Goal: Find specific page/section: Find specific page/section

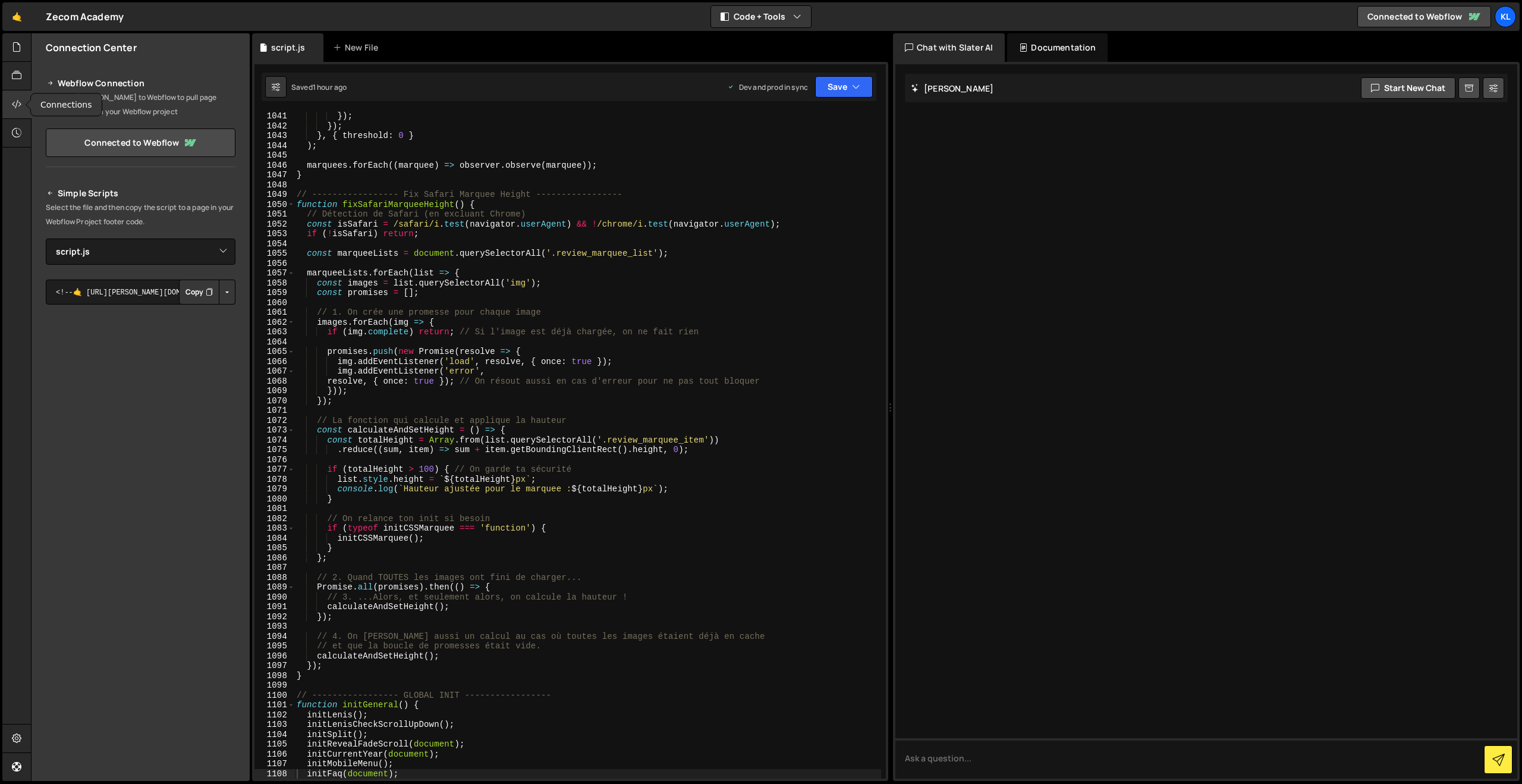
select select "45160"
click at [9, 14] on link "🤙" at bounding box center [17, 17] width 29 height 29
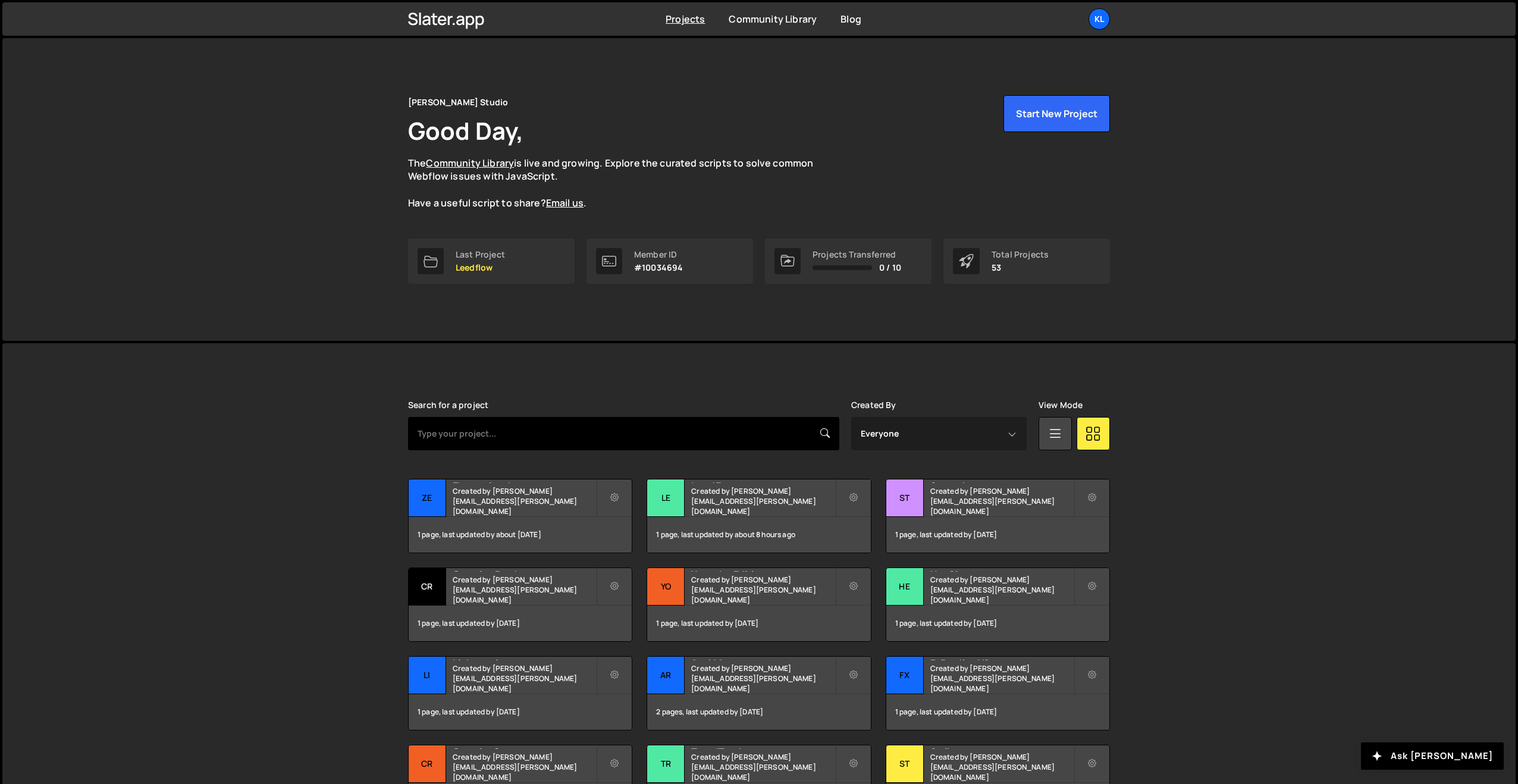
click at [502, 446] on input "text" at bounding box center [623, 434] width 431 height 34
type input "PXP"
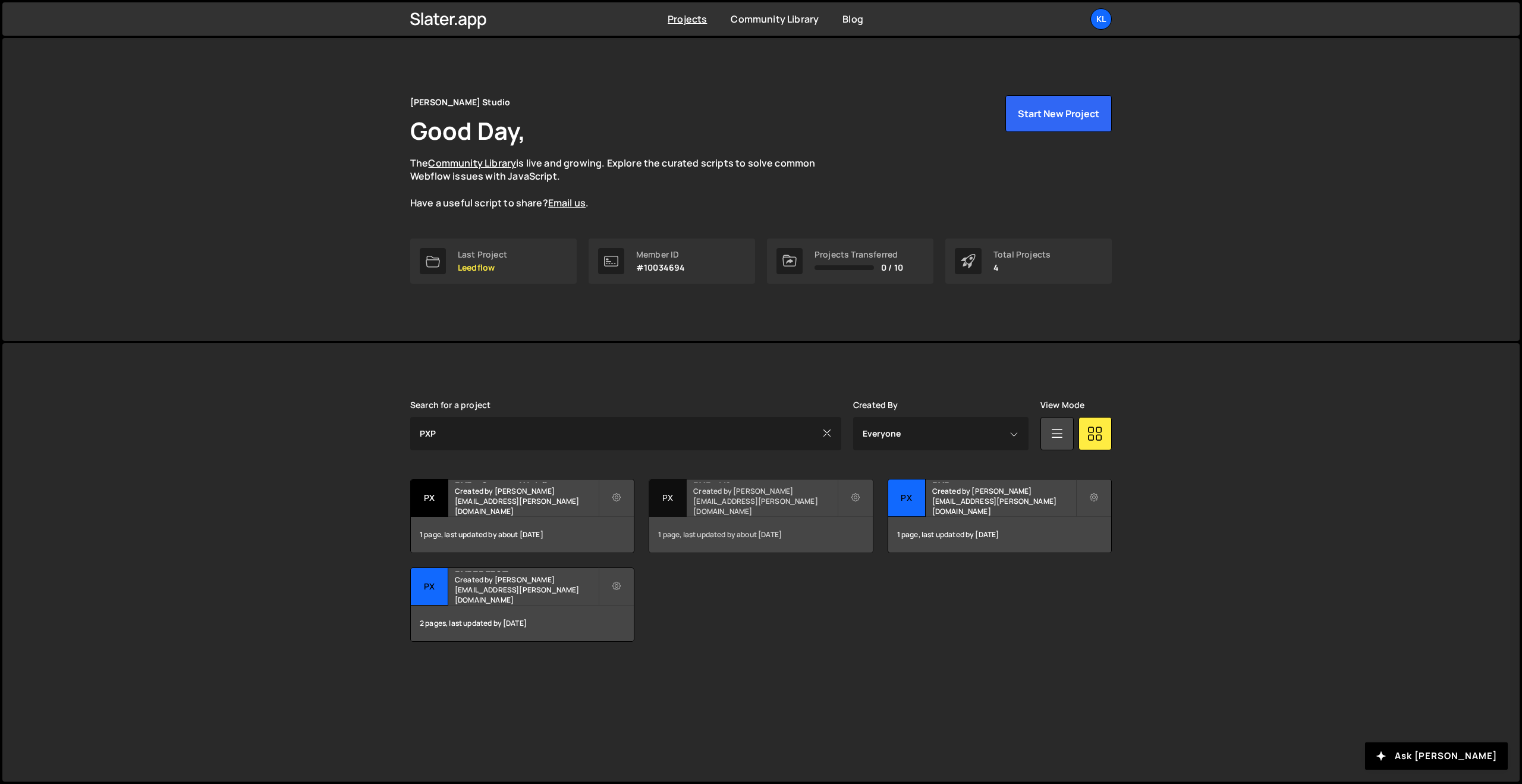
click at [721, 499] on div "PXP - V2 Created by clem.deodat@gmail.com" at bounding box center [761, 498] width 223 height 37
